Goal: Task Accomplishment & Management: Manage account settings

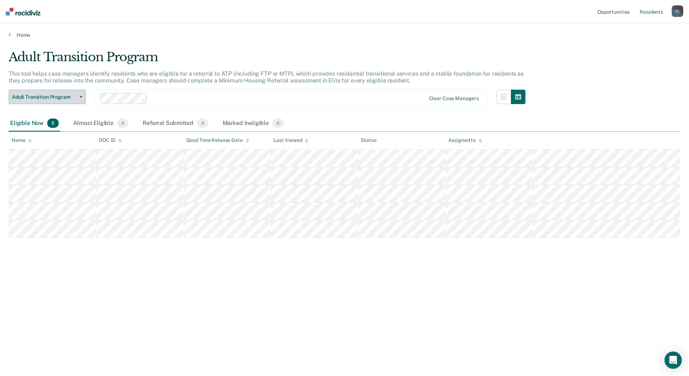
click at [47, 93] on button "Adult Transition Program" at bounding box center [47, 97] width 77 height 14
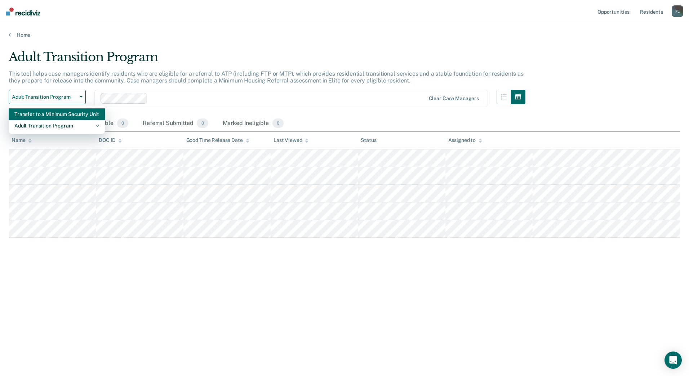
click at [46, 117] on div "Transfer to a Minimum Security Unit" at bounding box center [56, 114] width 85 height 12
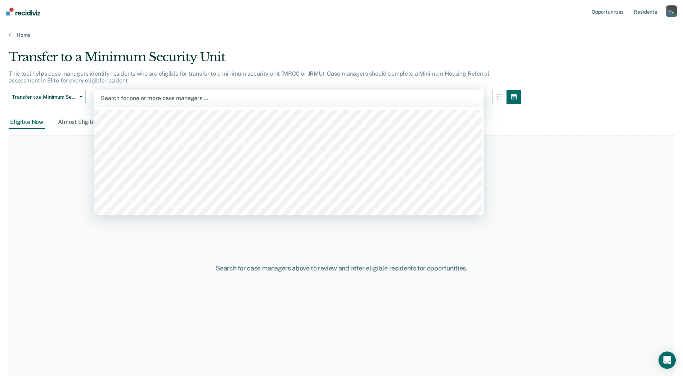
click at [140, 99] on div at bounding box center [289, 98] width 377 height 8
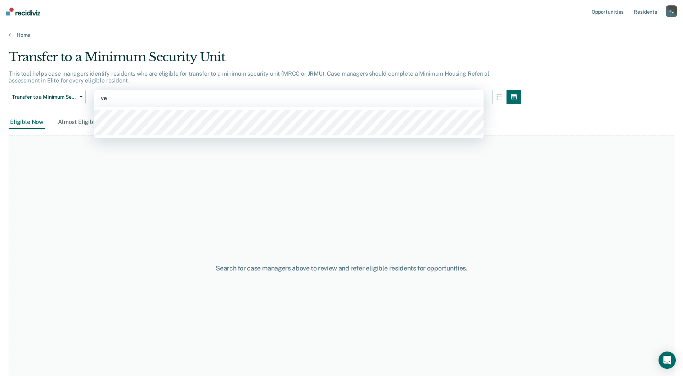
type input "ve"
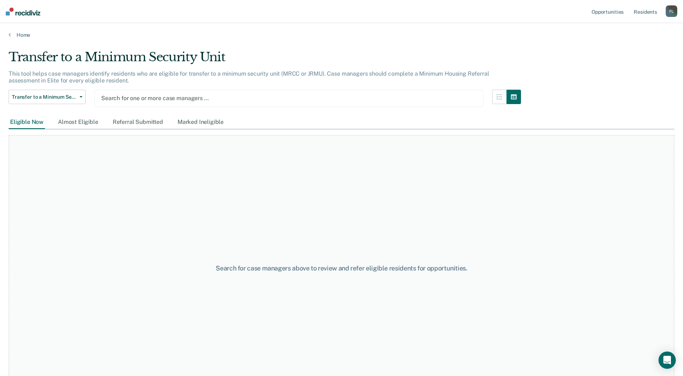
drag, startPoint x: 139, startPoint y: 110, endPoint x: 163, endPoint y: 92, distance: 29.6
click at [163, 92] on div "Search for one or more case managers …" at bounding box center [288, 98] width 389 height 17
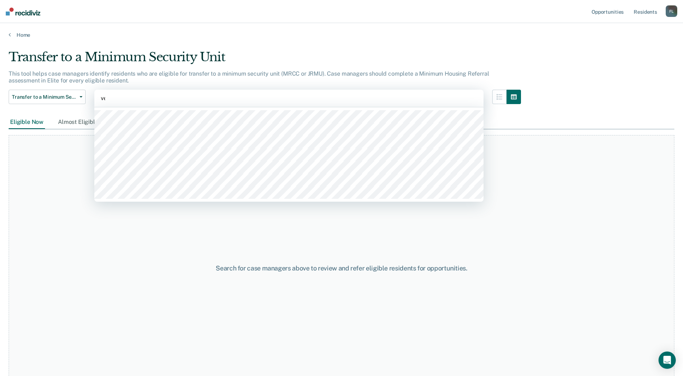
type input "vel"
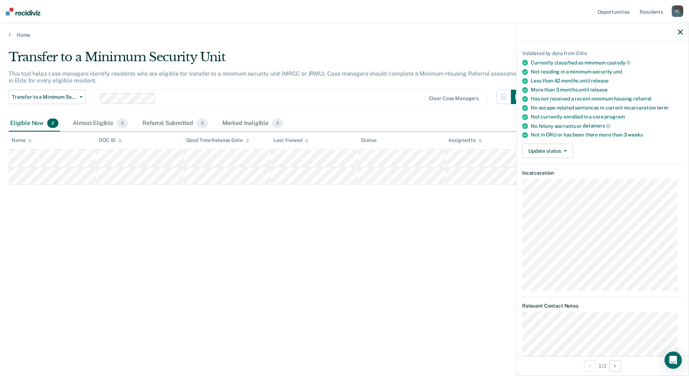
scroll to position [48, 0]
drag, startPoint x: 555, startPoint y: 153, endPoint x: 545, endPoint y: 142, distance: 14.3
click at [545, 143] on button "Update status" at bounding box center [547, 150] width 51 height 14
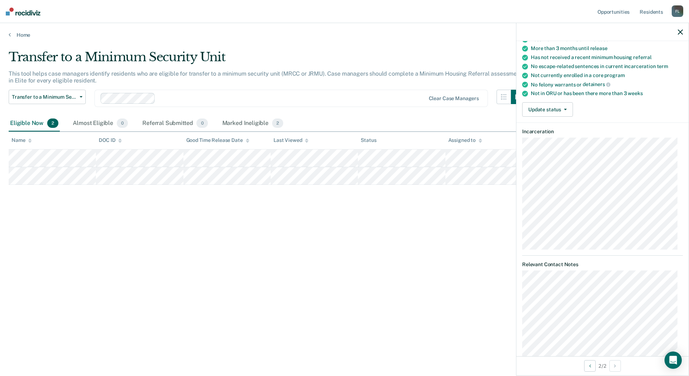
scroll to position [95, 0]
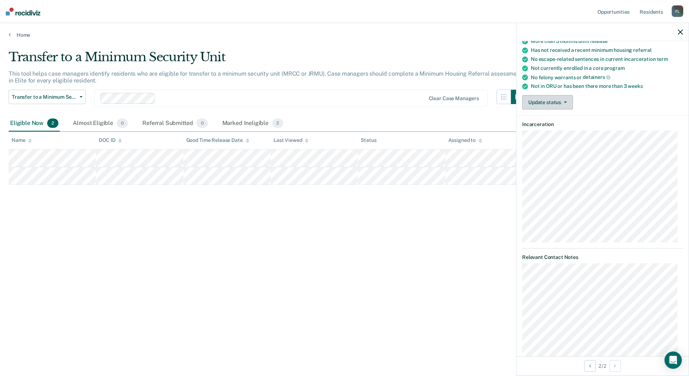
click at [567, 104] on button "Update status" at bounding box center [547, 102] width 51 height 14
click at [567, 129] on button "Mark Ineligible" at bounding box center [561, 131] width 78 height 12
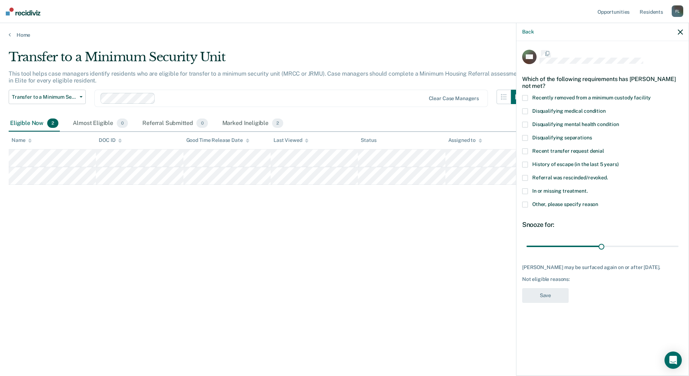
scroll to position [0, 0]
click at [526, 204] on span at bounding box center [525, 206] width 6 height 6
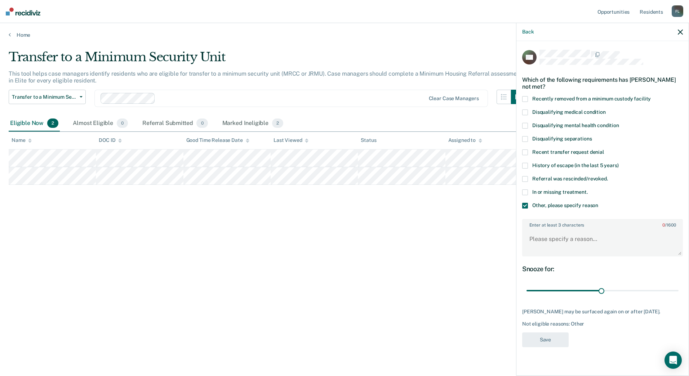
click at [547, 226] on label "Enter at least 3 characters 0 / 1600" at bounding box center [602, 224] width 159 height 8
click at [547, 229] on textarea "Enter at least 3 characters 0 / 1600" at bounding box center [602, 242] width 159 height 27
type textarea "look at after parole"
click at [676, 33] on div "Back" at bounding box center [602, 32] width 172 height 18
click at [678, 34] on icon "button" at bounding box center [680, 32] width 5 height 5
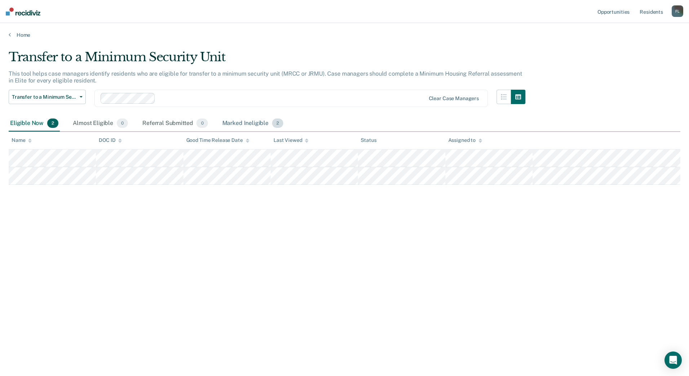
click at [255, 124] on div "Marked Ineligible 2" at bounding box center [253, 124] width 64 height 16
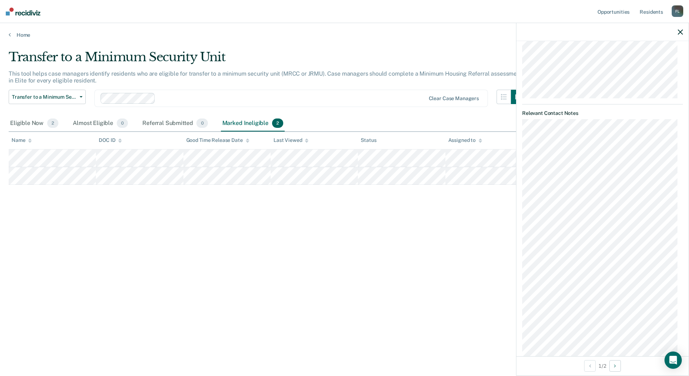
scroll to position [240, 0]
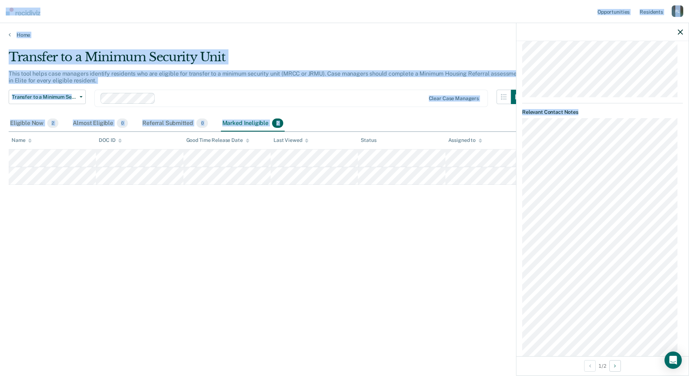
drag, startPoint x: 689, startPoint y: 278, endPoint x: 689, endPoint y: 302, distance: 24.1
click at [689, 302] on html "Looks like you’re using Internet Explorer 11. For faster loading and a better e…" at bounding box center [344, 188] width 689 height 376
click at [23, 121] on div "Eligible Now 2" at bounding box center [34, 124] width 51 height 16
